Goal: Transaction & Acquisition: Purchase product/service

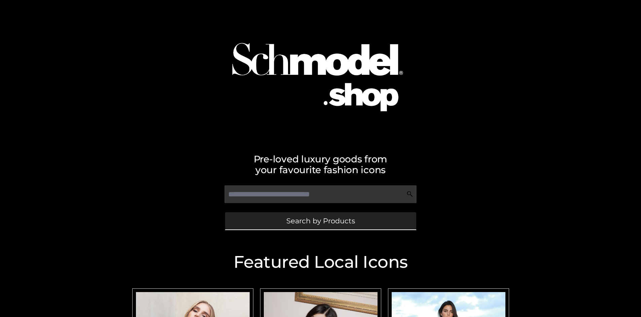
click at [320, 220] on span "Search by Products" at bounding box center [320, 220] width 69 height 7
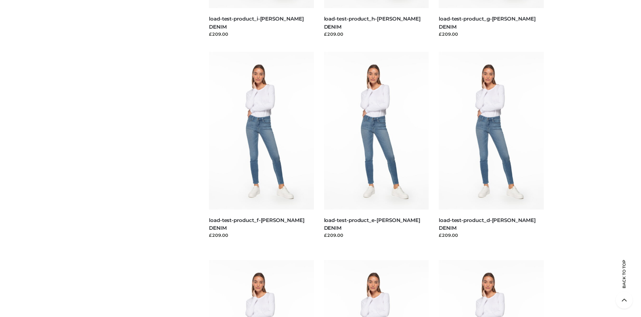
scroll to position [1412, 0]
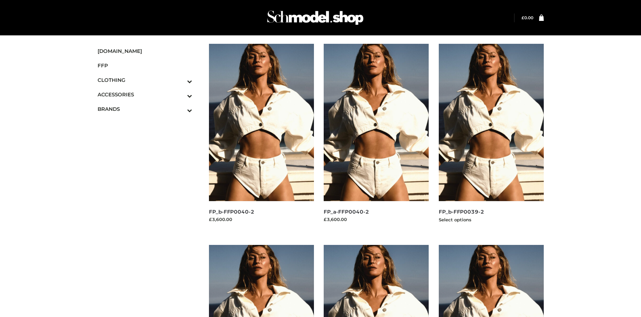
click at [491, 137] on img at bounding box center [491, 122] width 105 height 157
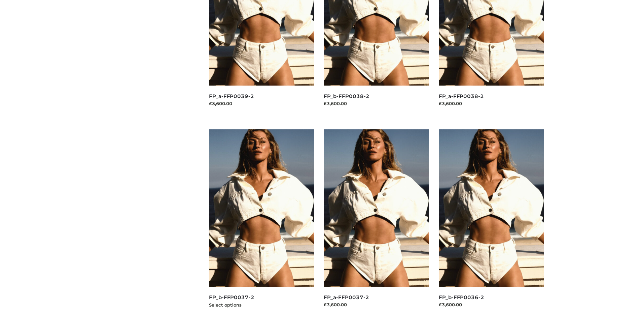
click at [261, 223] on img at bounding box center [261, 207] width 105 height 157
click at [376, 223] on img at bounding box center [376, 207] width 105 height 157
click at [491, 223] on img at bounding box center [491, 207] width 105 height 157
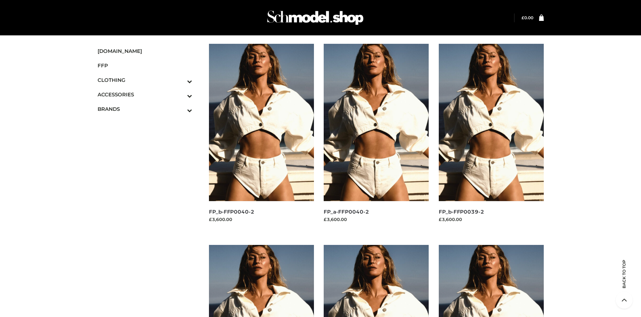
click at [180, 109] on icon "Toggle Submenu" at bounding box center [154, 110] width 75 height 8
click at [0, 0] on span "OPP SWIMWEAR" at bounding box center [0, 0] width 0 height 0
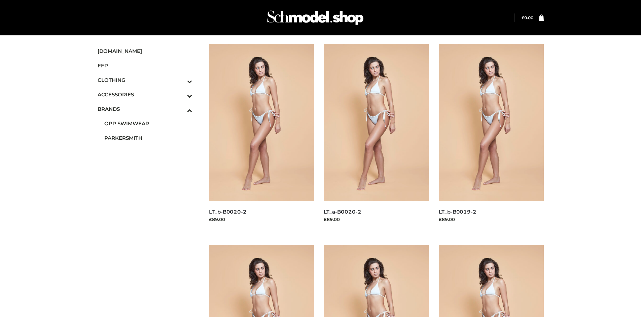
scroll to position [517, 0]
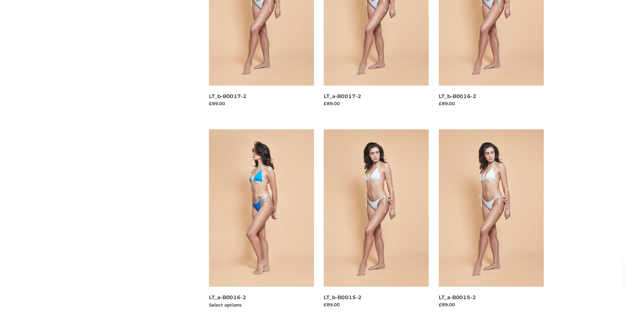
click at [261, 223] on img at bounding box center [261, 207] width 105 height 157
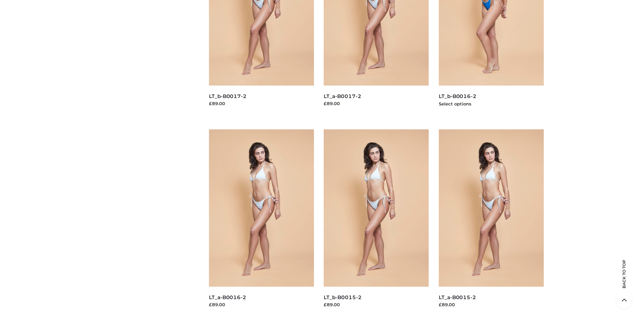
scroll to position [317, 0]
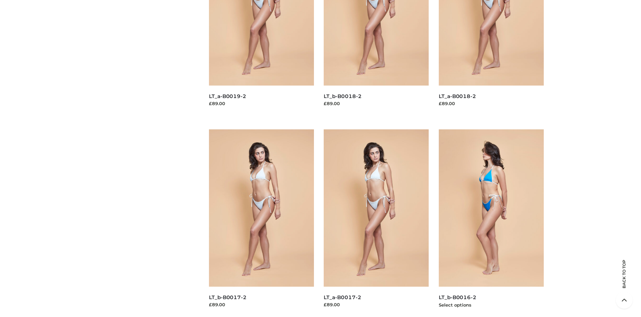
click at [491, 223] on img at bounding box center [491, 207] width 105 height 157
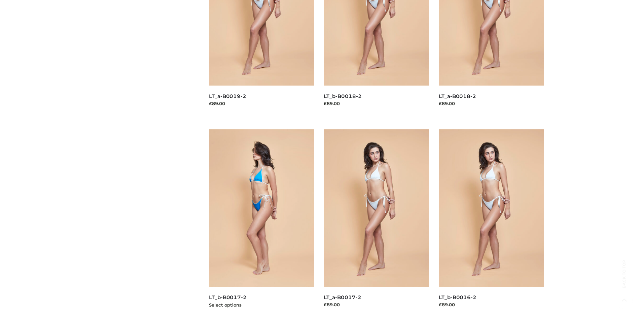
click at [261, 223] on img at bounding box center [261, 207] width 105 height 157
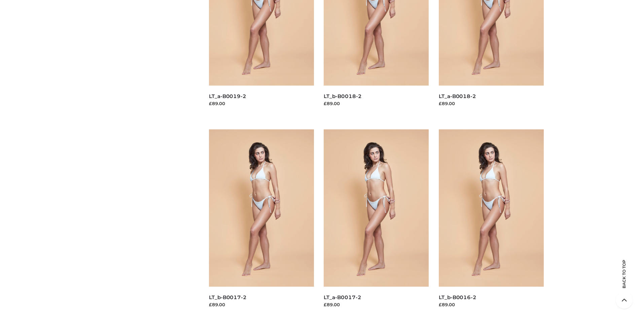
scroll to position [517, 0]
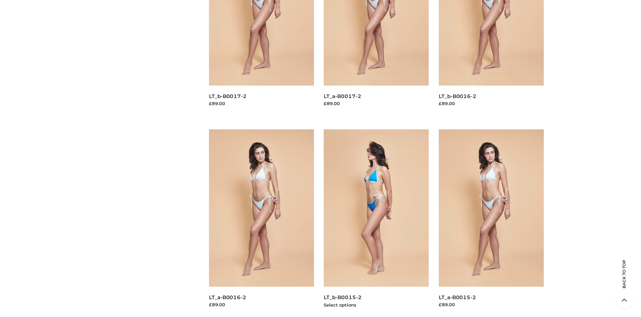
click at [376, 223] on img at bounding box center [376, 207] width 105 height 157
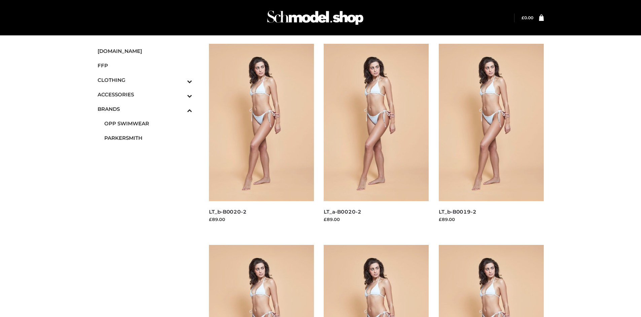
click at [0, 0] on span "DRESSES" at bounding box center [0, 0] width 0 height 0
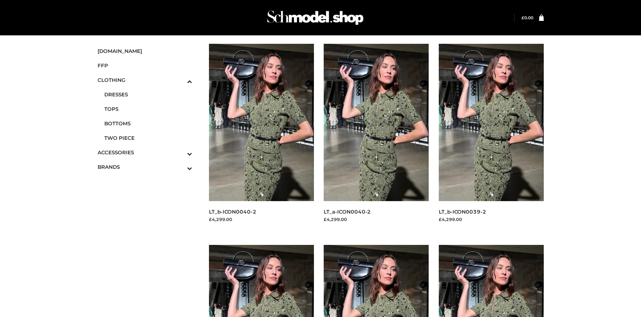
scroll to position [517, 0]
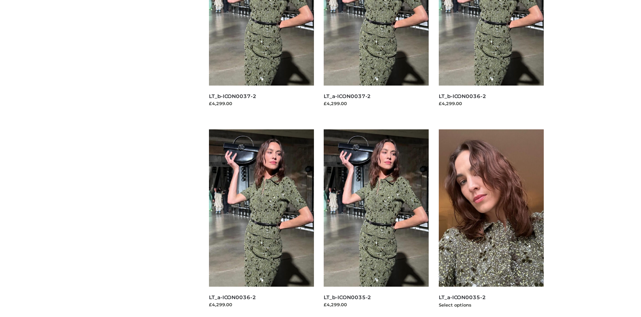
click at [491, 223] on img at bounding box center [491, 207] width 105 height 157
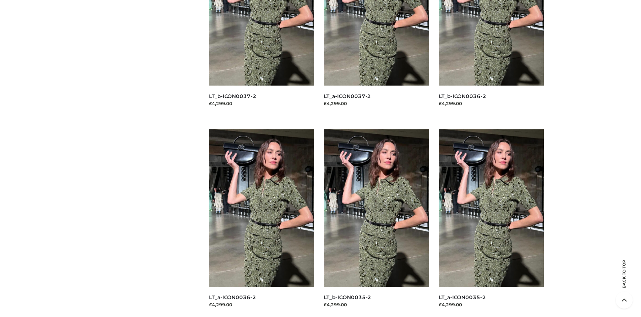
scroll to position [0, 0]
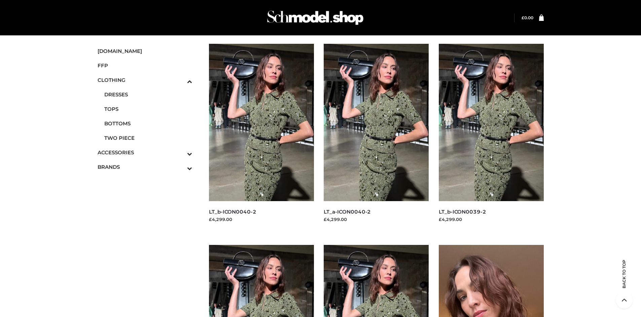
click at [491, 281] on img at bounding box center [491, 323] width 105 height 157
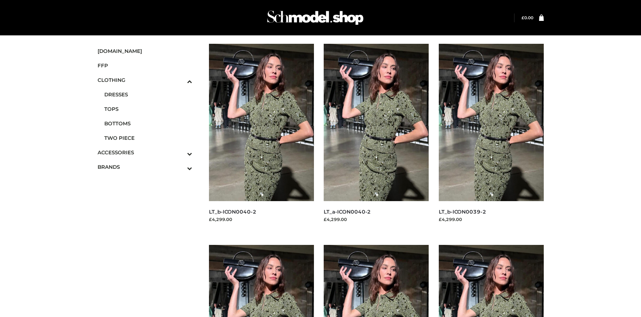
scroll to position [517, 0]
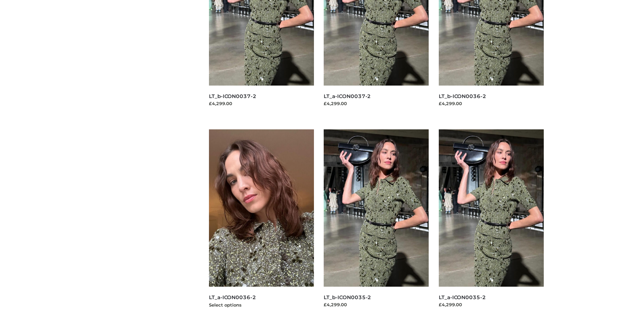
click at [261, 223] on img at bounding box center [261, 207] width 105 height 157
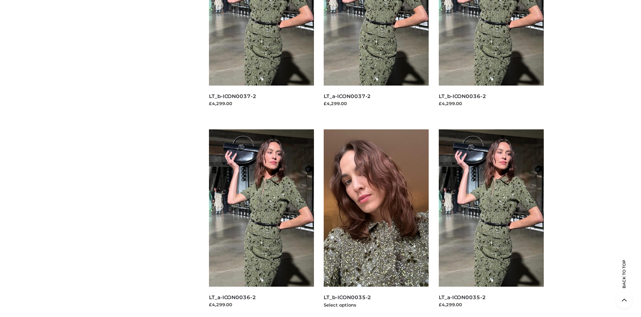
click at [376, 223] on img at bounding box center [376, 207] width 105 height 157
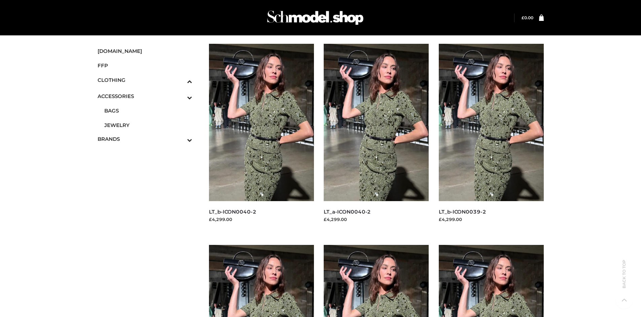
click at [148, 123] on span "JEWELRY" at bounding box center [148, 125] width 88 height 8
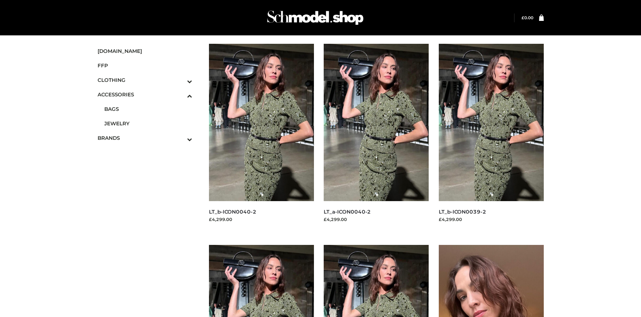
click at [491, 281] on img at bounding box center [491, 323] width 105 height 157
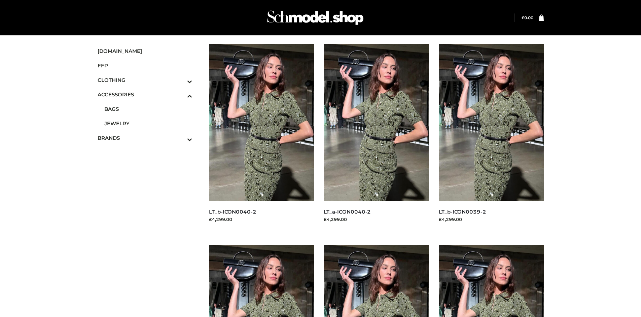
scroll to position [926, 0]
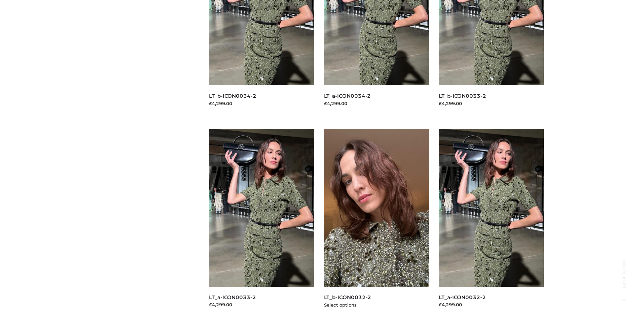
click at [376, 222] on img at bounding box center [376, 207] width 105 height 157
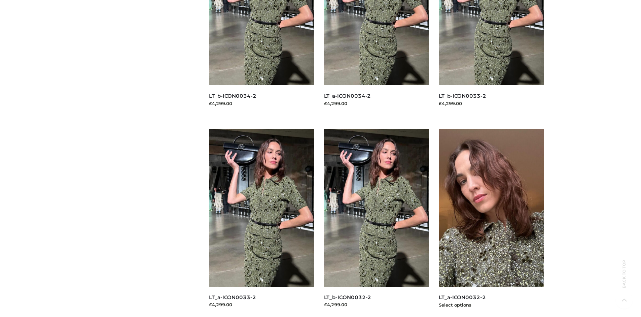
click at [491, 222] on img at bounding box center [491, 207] width 105 height 157
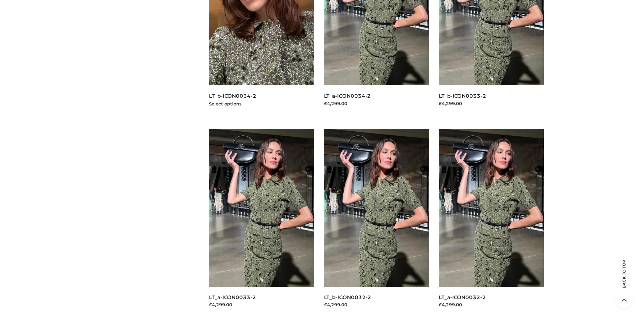
scroll to position [725, 0]
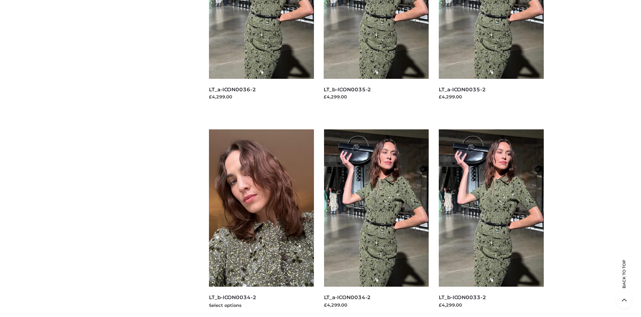
click at [261, 223] on img at bounding box center [261, 207] width 105 height 157
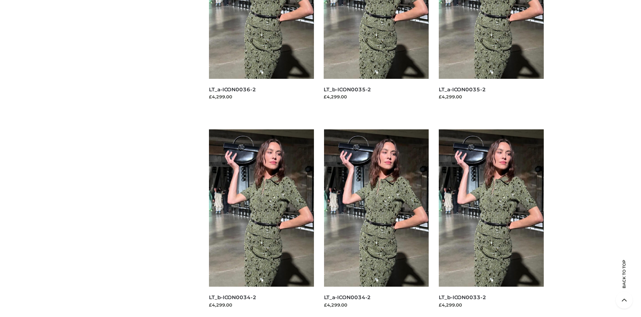
scroll to position [0, 0]
